Goal: Task Accomplishment & Management: Use online tool/utility

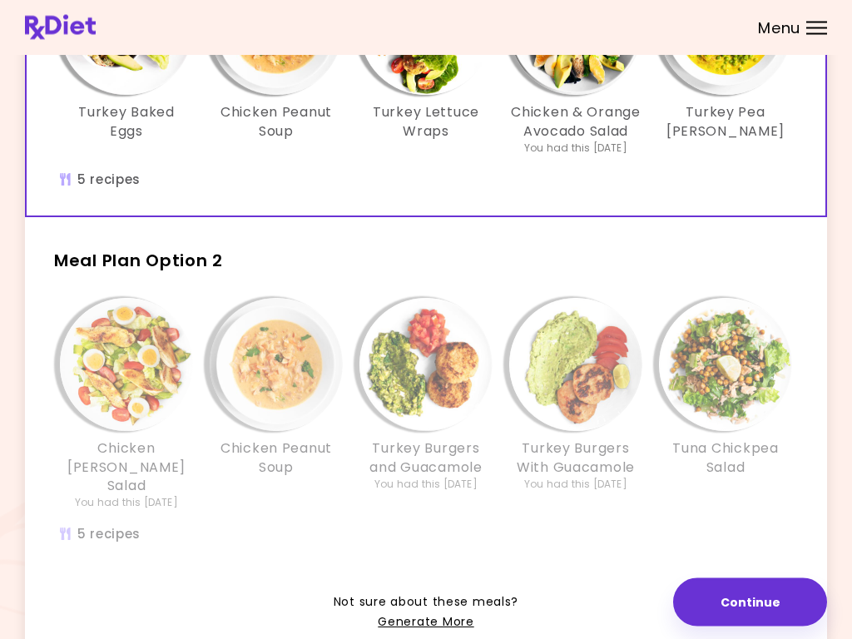
scroll to position [236, 0]
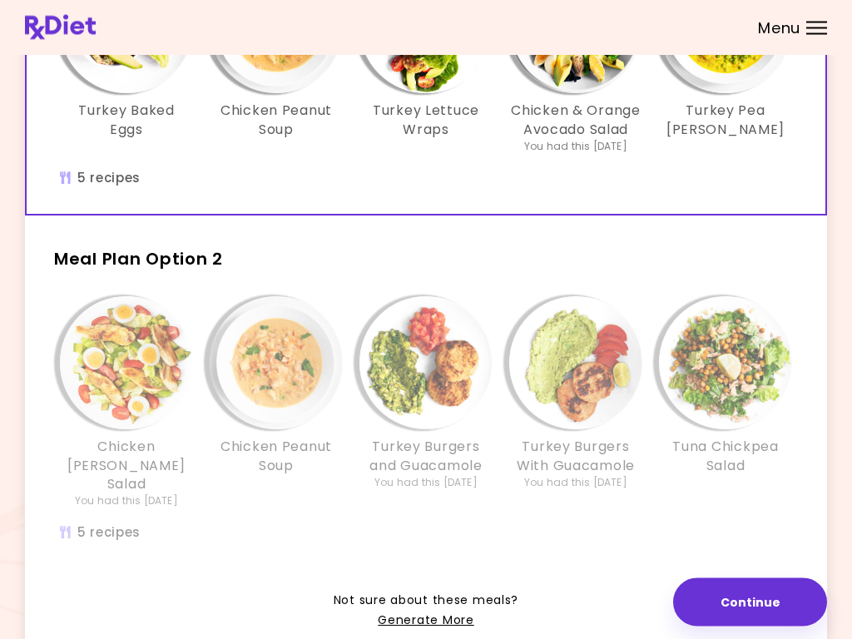
click at [431, 612] on link "Generate More" at bounding box center [426, 622] width 96 height 20
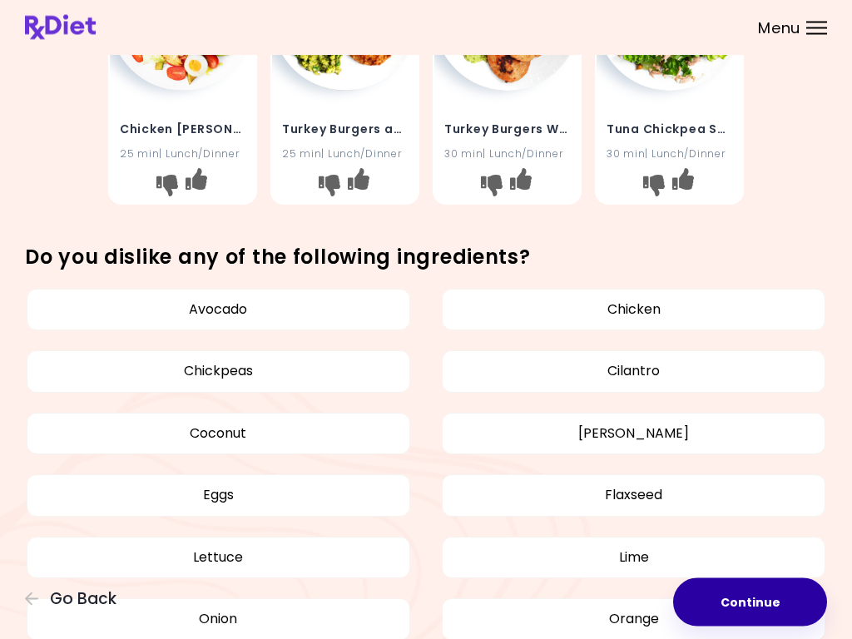
click at [746, 607] on button "Continue" at bounding box center [750, 603] width 154 height 48
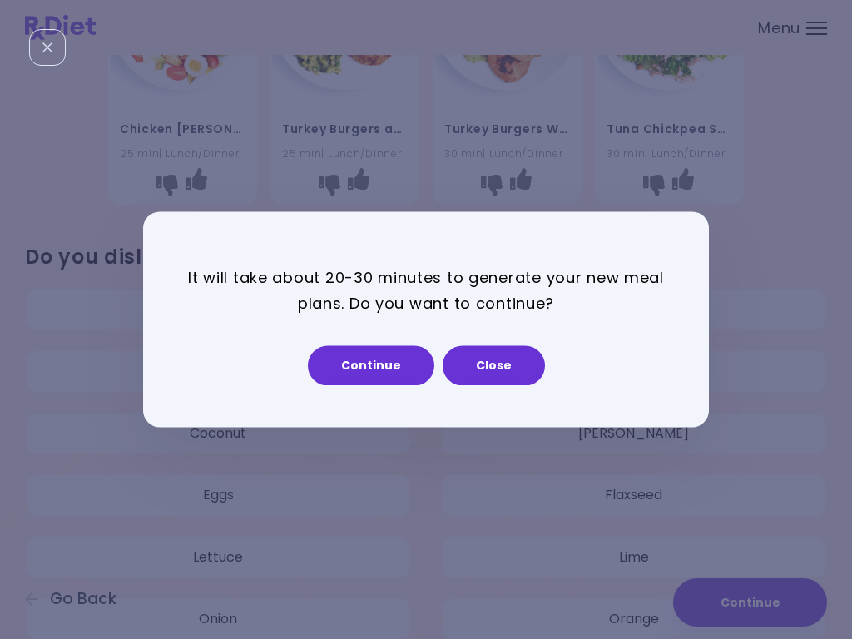
click at [395, 375] on button "Continue" at bounding box center [371, 366] width 127 height 40
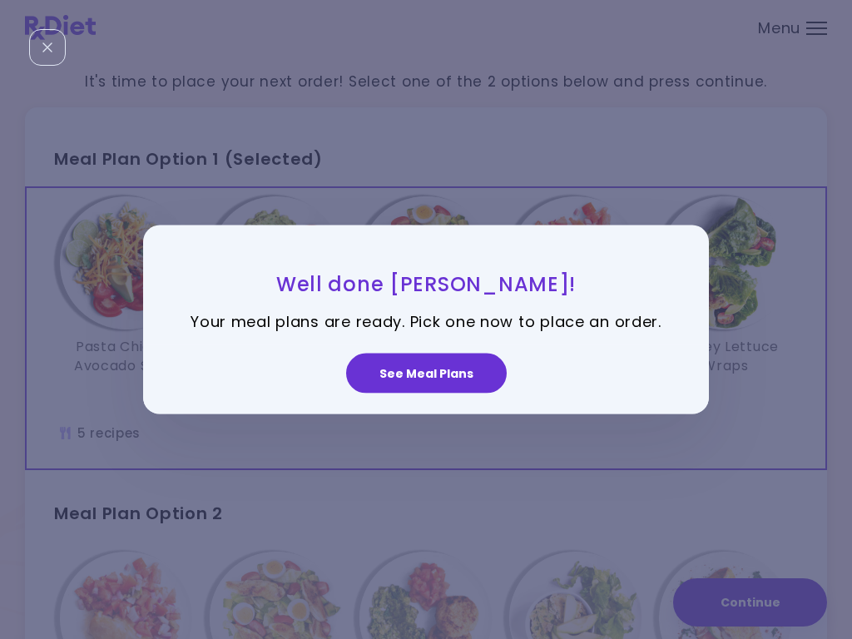
click at [422, 382] on button "See Meal Plans" at bounding box center [426, 373] width 161 height 40
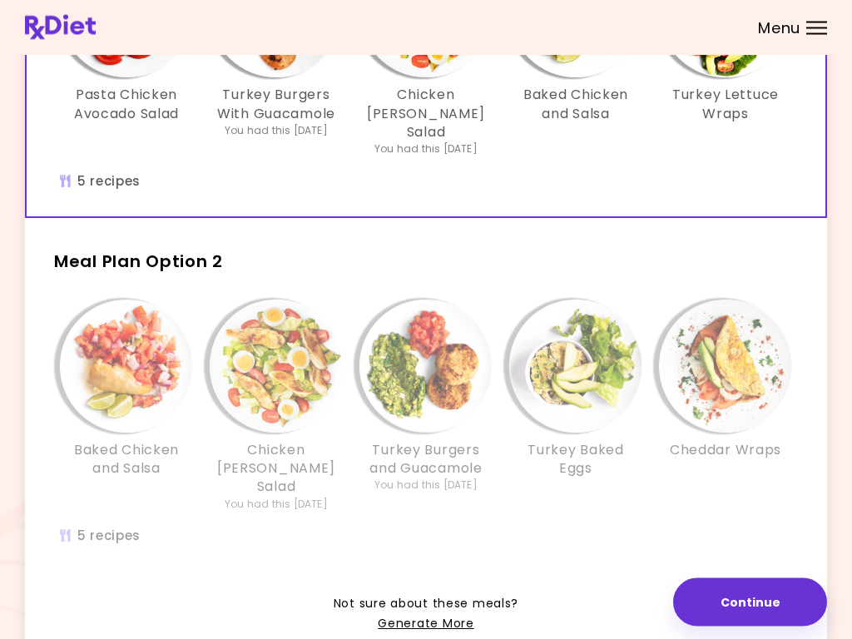
scroll to position [253, 0]
click at [440, 613] on link "Generate More" at bounding box center [426, 623] width 96 height 20
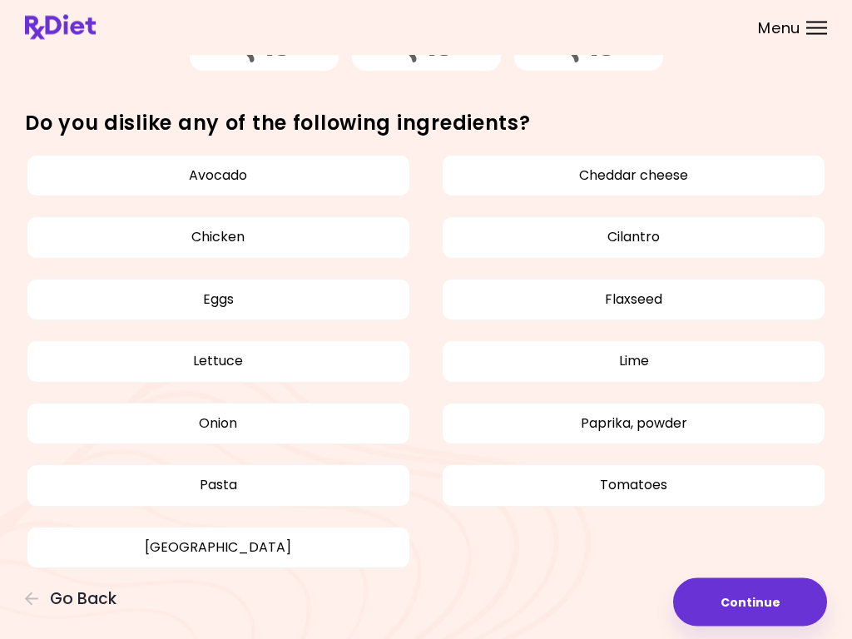
scroll to position [579, 0]
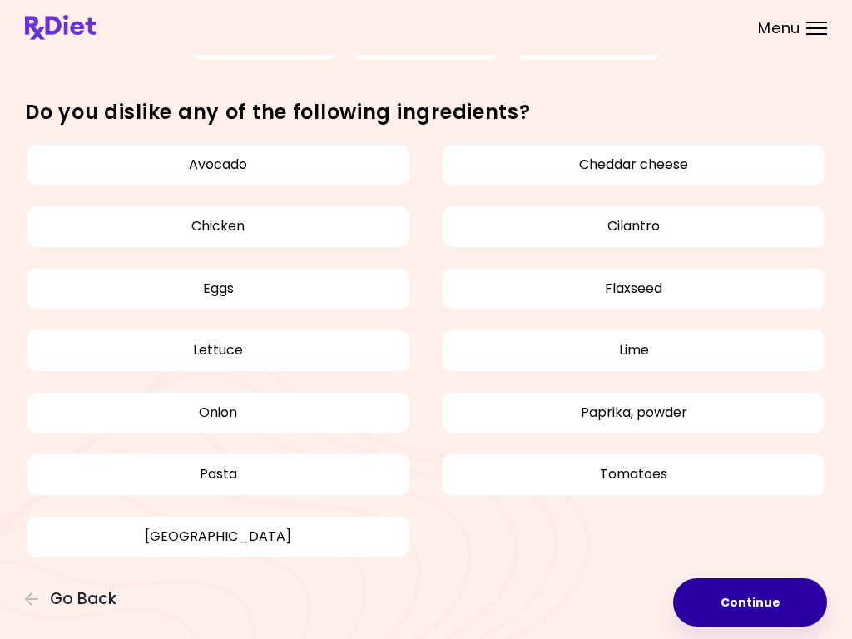
click at [738, 608] on button "Continue" at bounding box center [750, 603] width 154 height 48
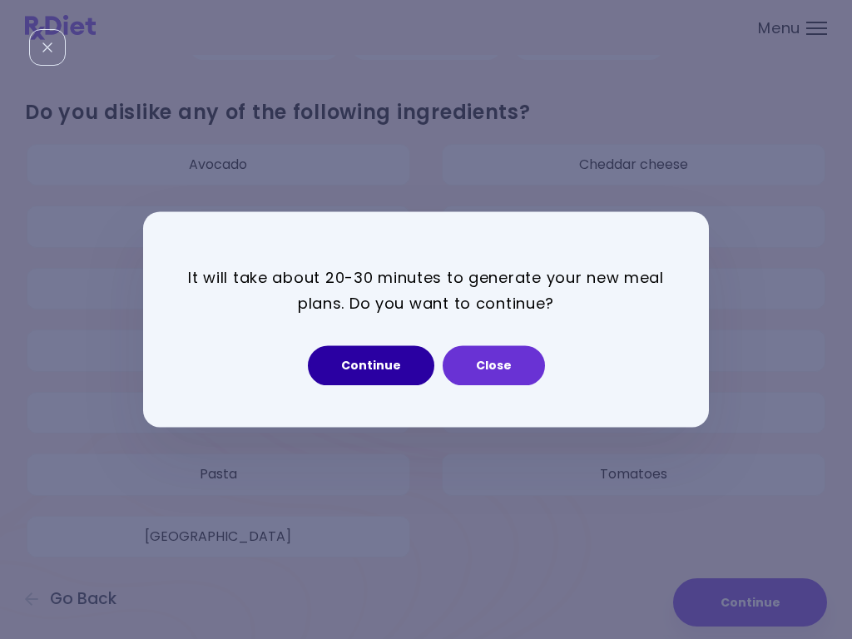
click at [367, 361] on button "Continue" at bounding box center [371, 366] width 127 height 40
